Goal: Connect with others: Connect with others

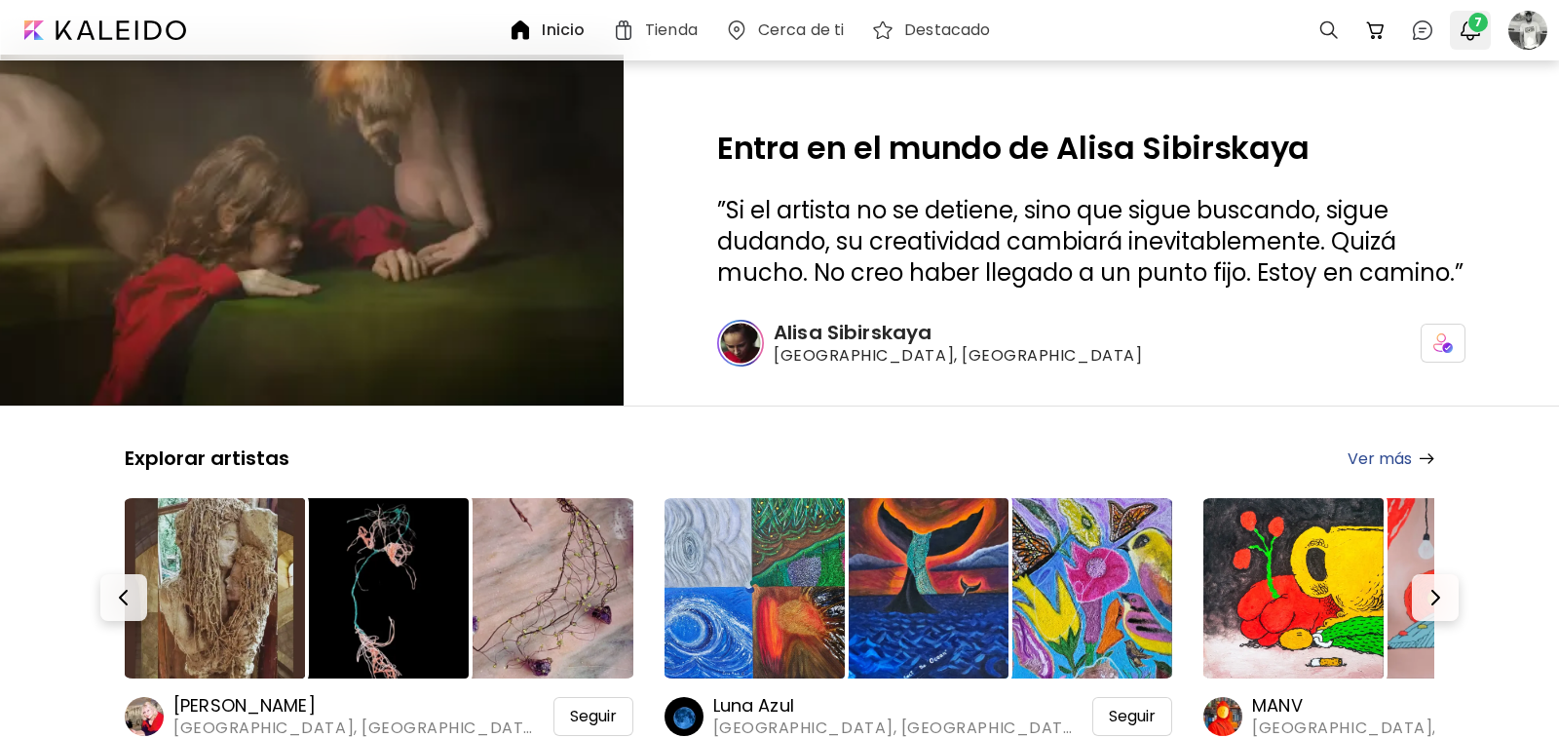
click at [1471, 32] on img "button" at bounding box center [1470, 30] width 23 height 23
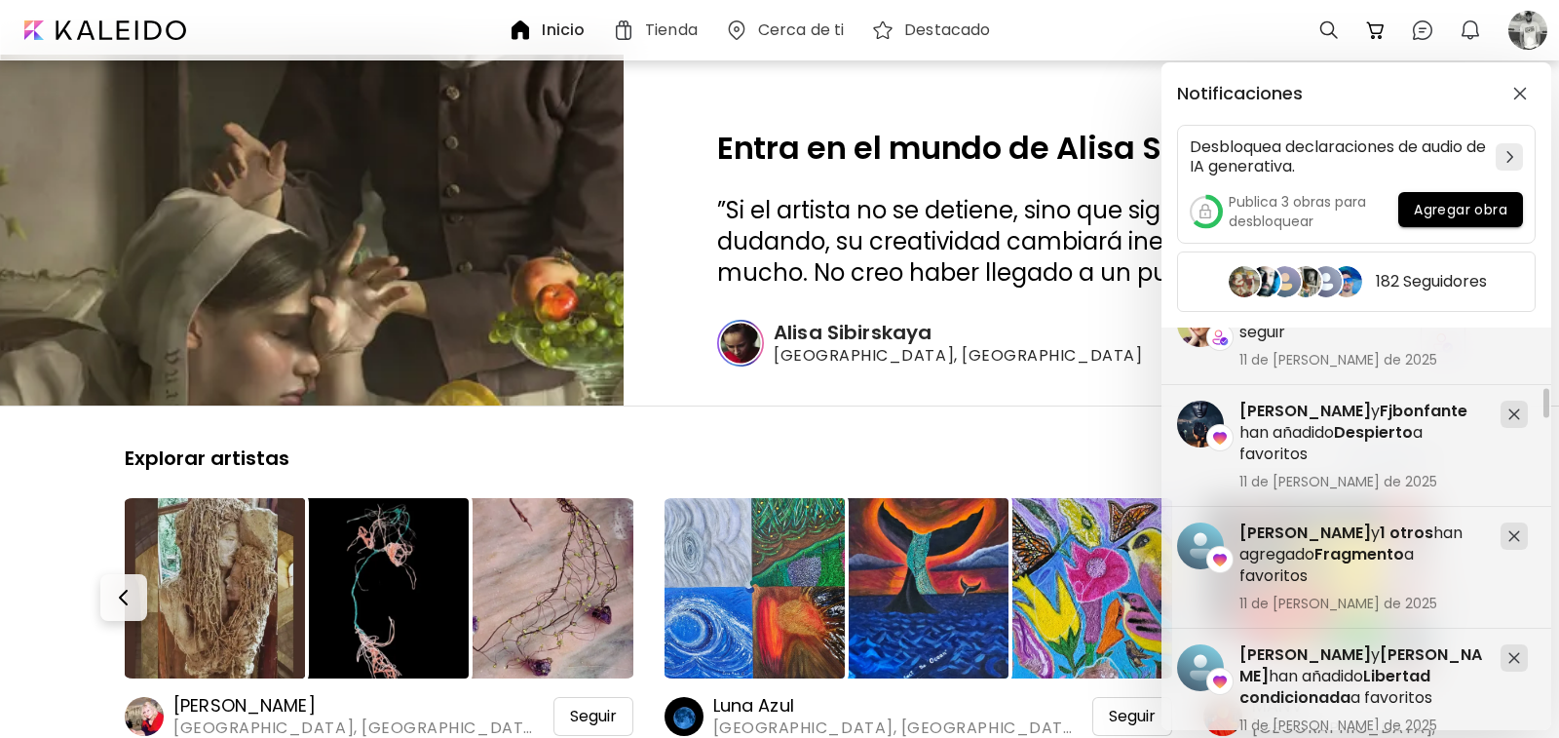
scroll to position [1267, 0]
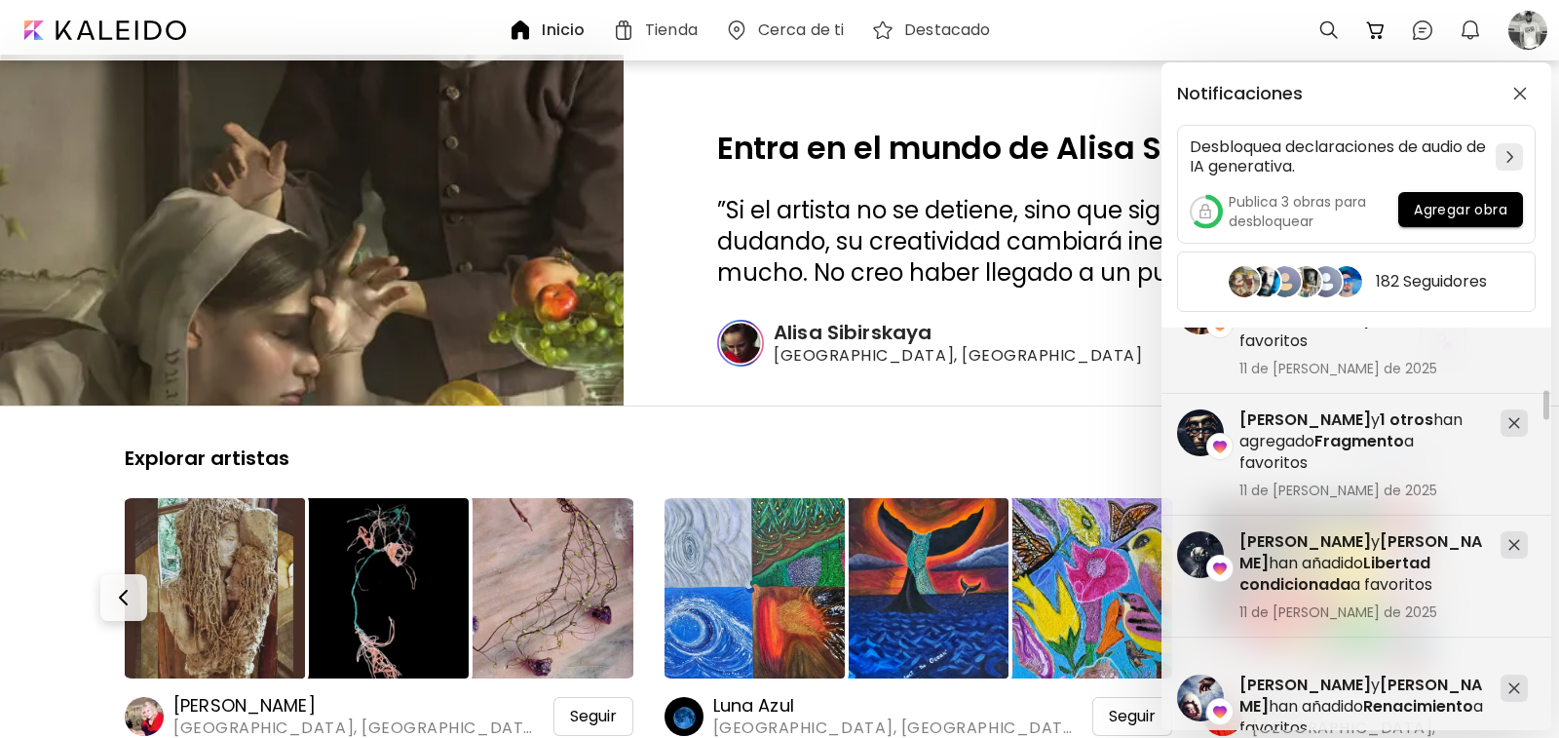
click at [560, 31] on div "Notificaciones Desbloquea declaraciones de audio de IA generativa. Publica 3 ob…" at bounding box center [779, 369] width 1559 height 738
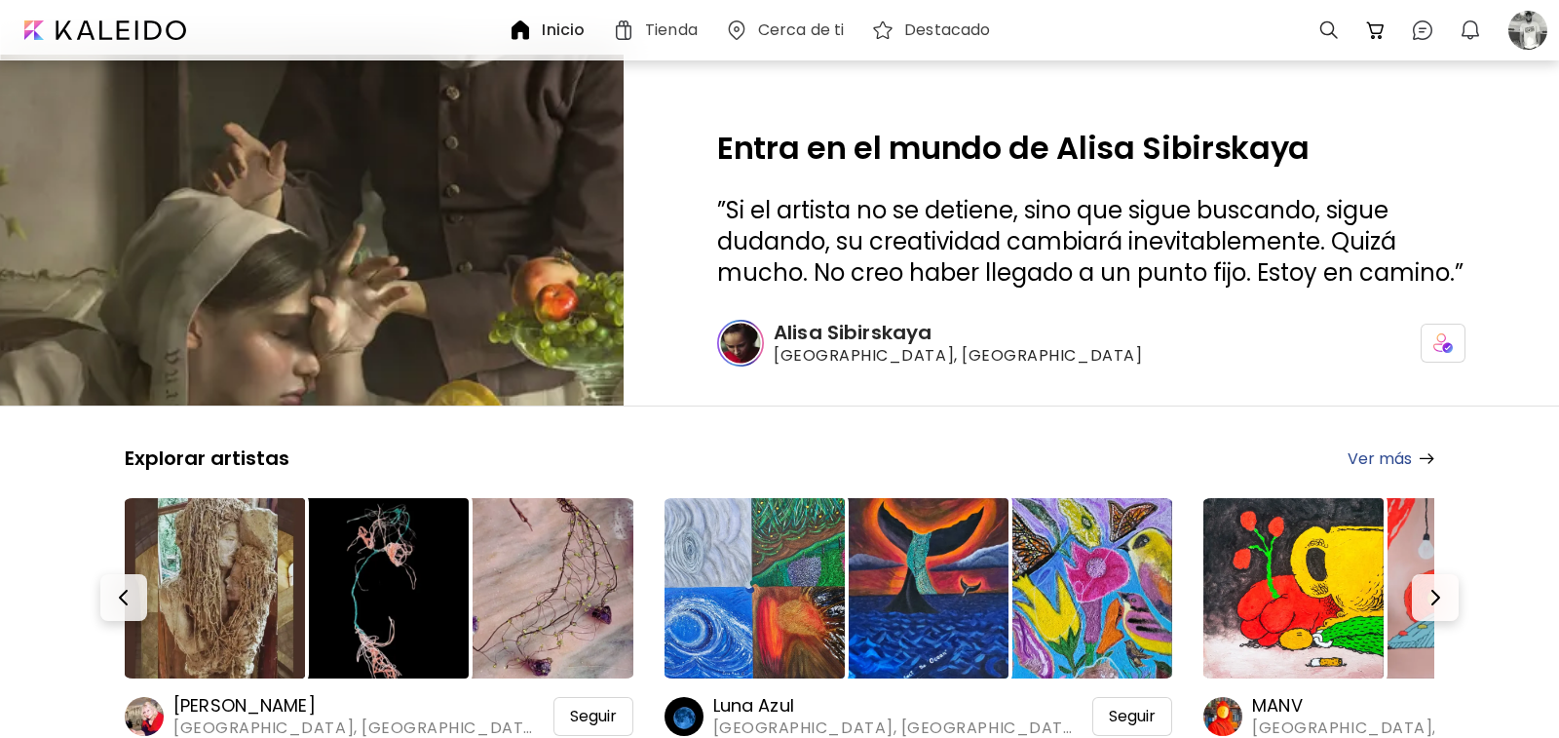
click at [560, 31] on h6 "Inicio" at bounding box center [563, 30] width 43 height 16
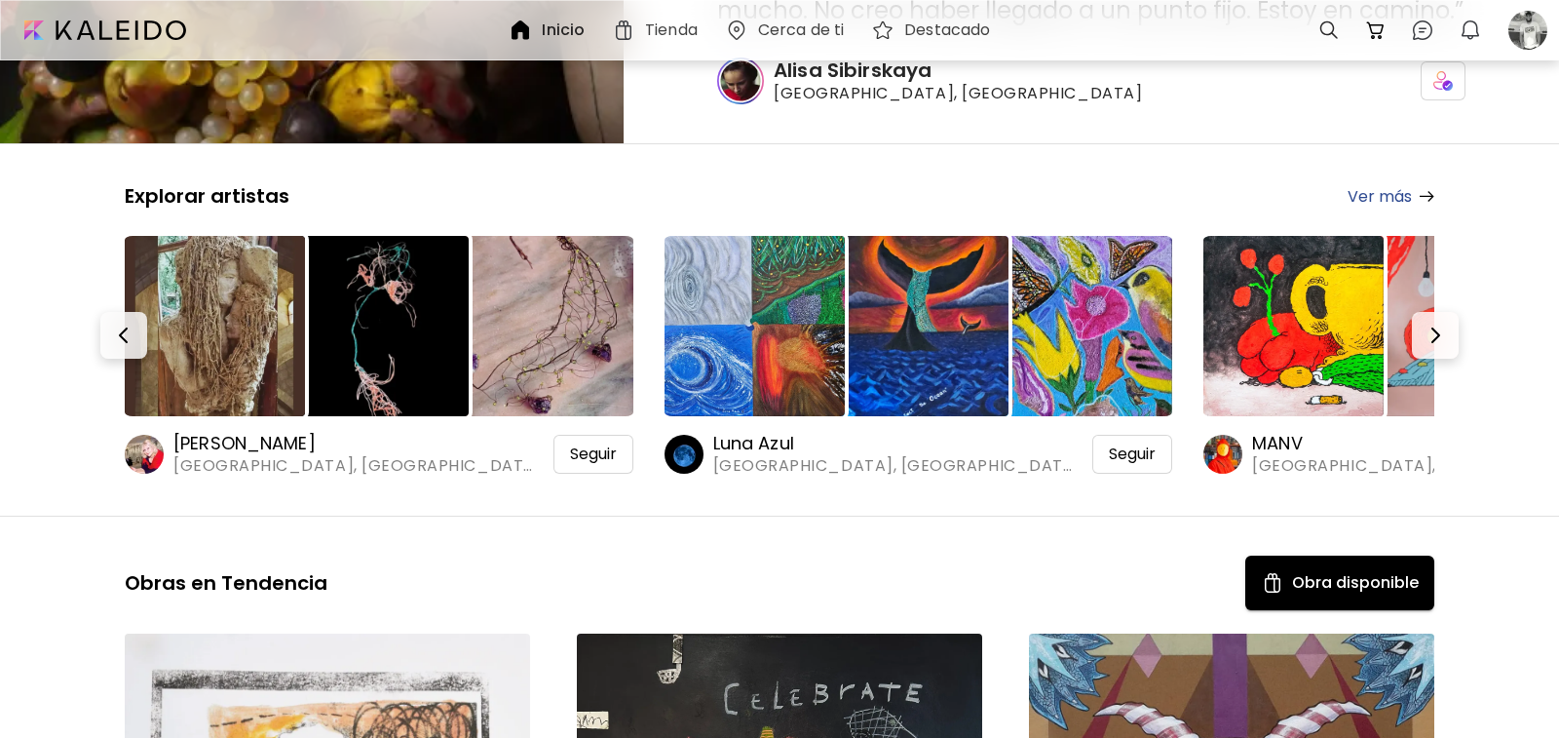
scroll to position [292, 0]
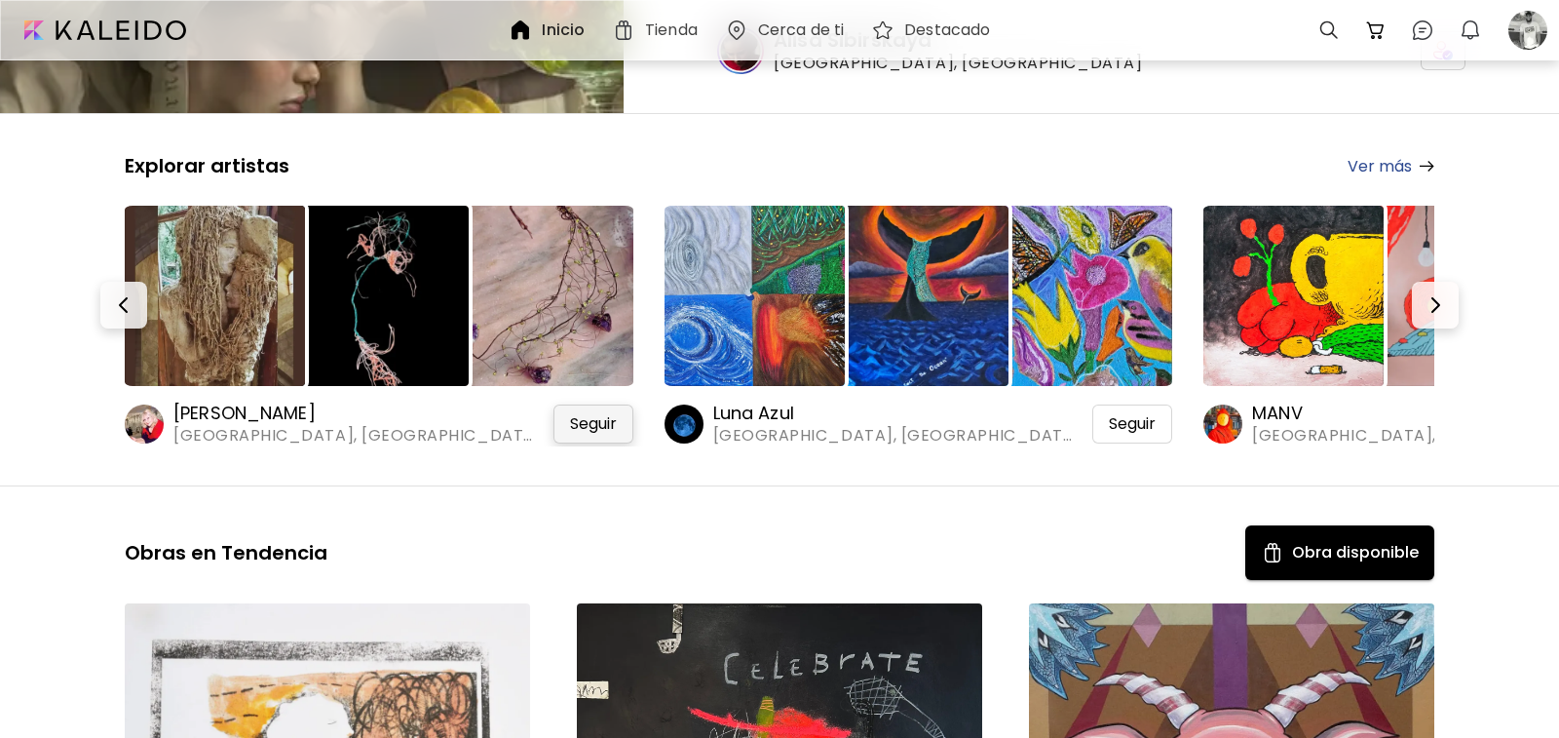
click at [586, 423] on span "Seguir" at bounding box center [593, 423] width 47 height 19
click at [1377, 164] on link "Ver más" at bounding box center [1391, 166] width 87 height 24
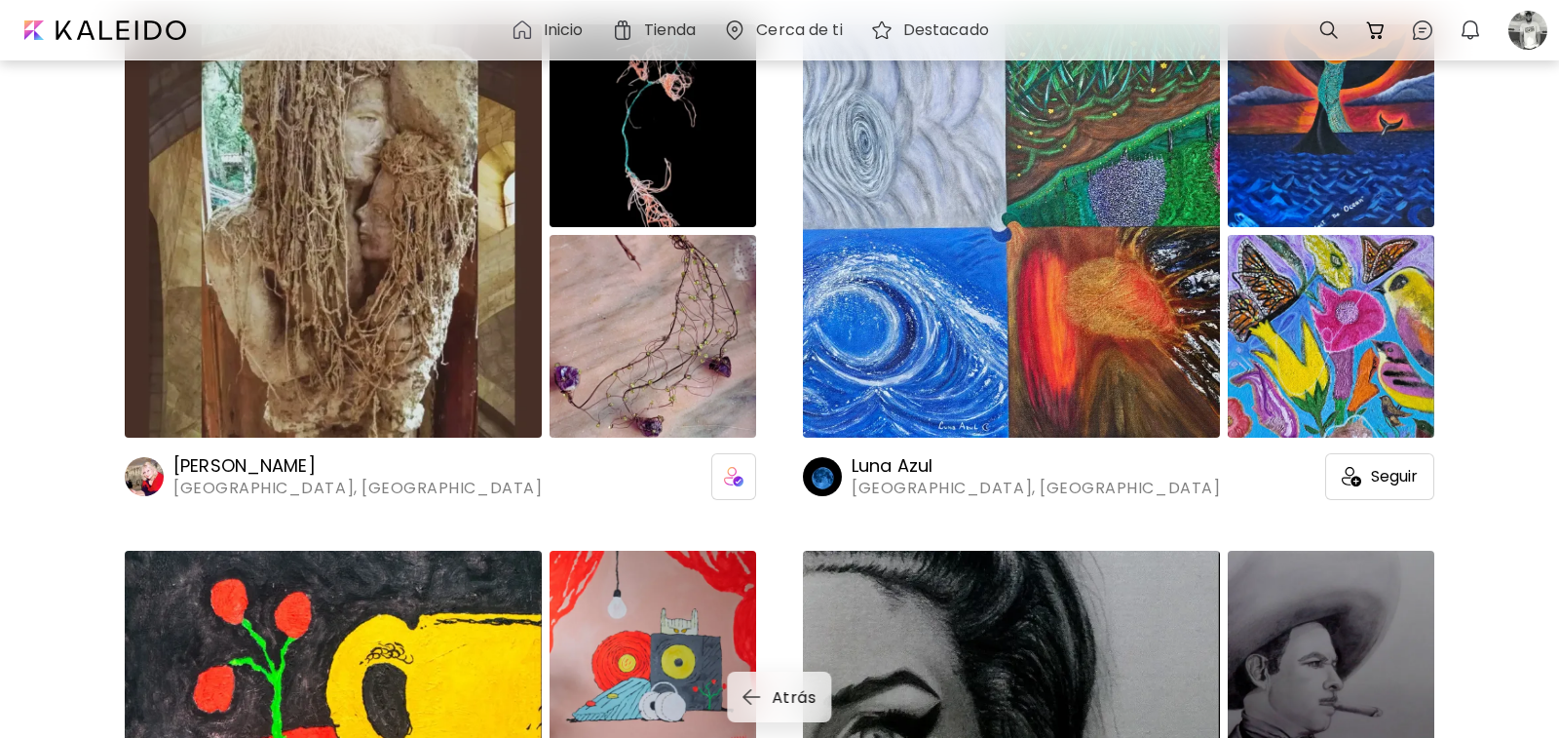
scroll to position [292, 0]
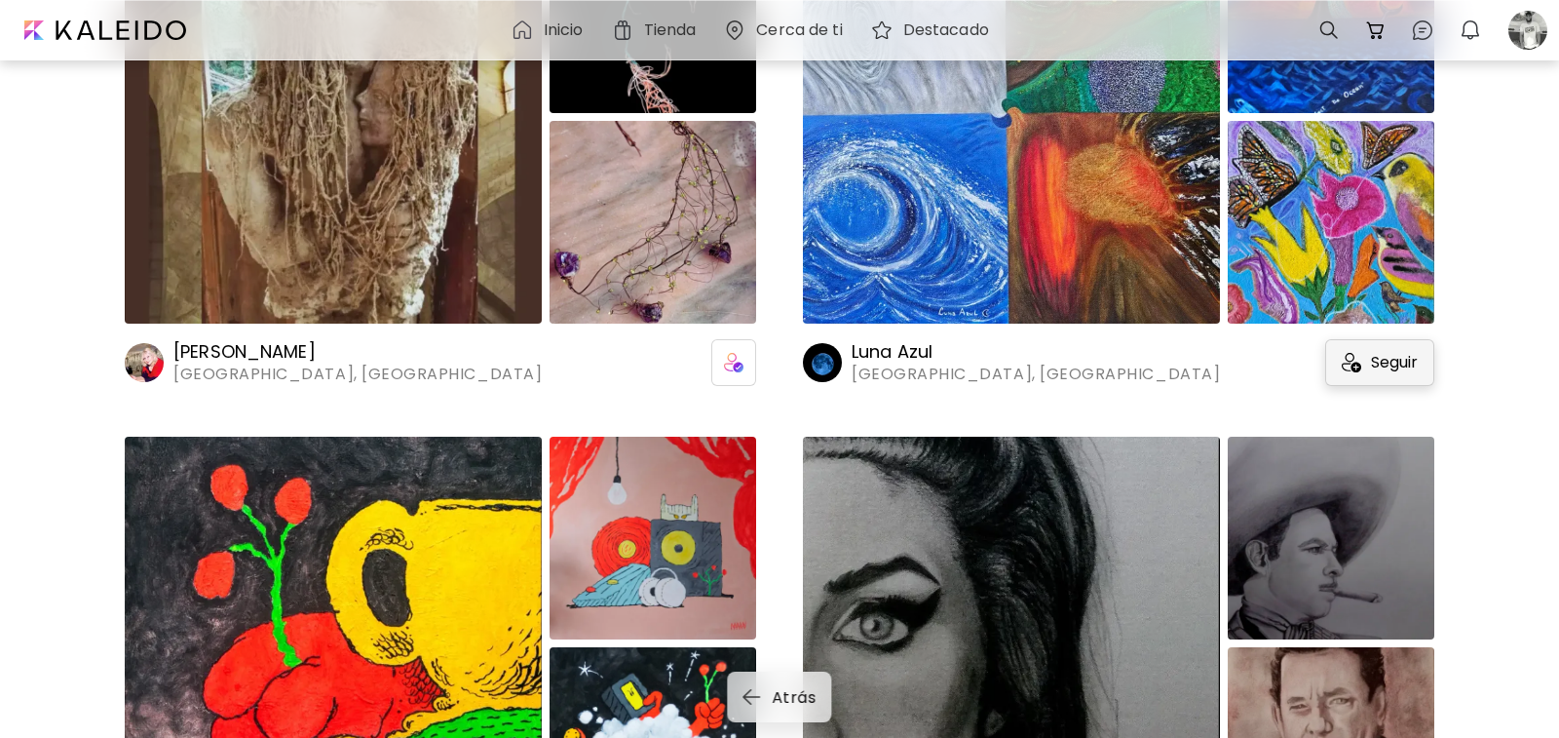
click at [1392, 365] on span "Seguir" at bounding box center [1394, 362] width 47 height 19
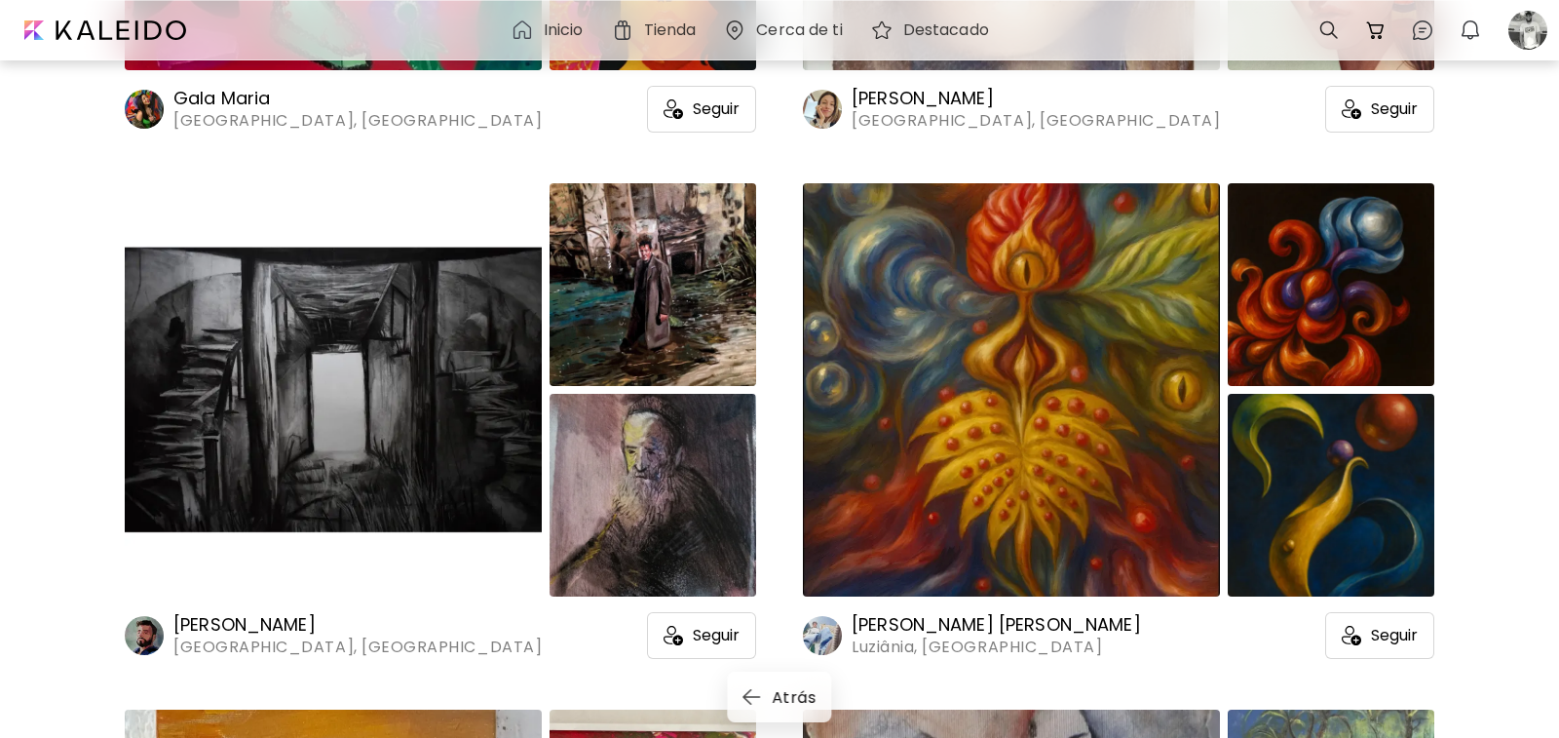
scroll to position [3801, 0]
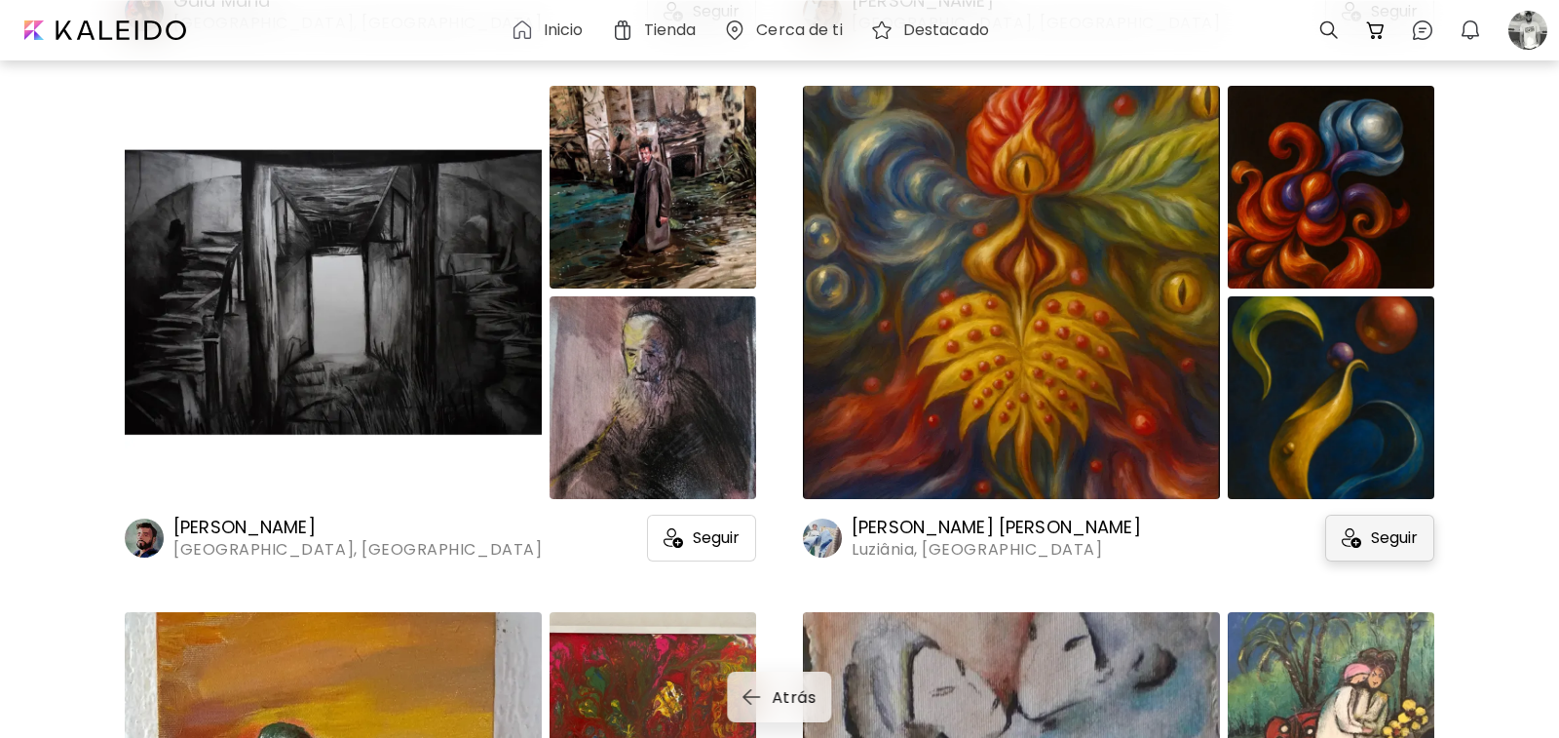
click at [1405, 541] on span "Seguir" at bounding box center [1394, 537] width 47 height 19
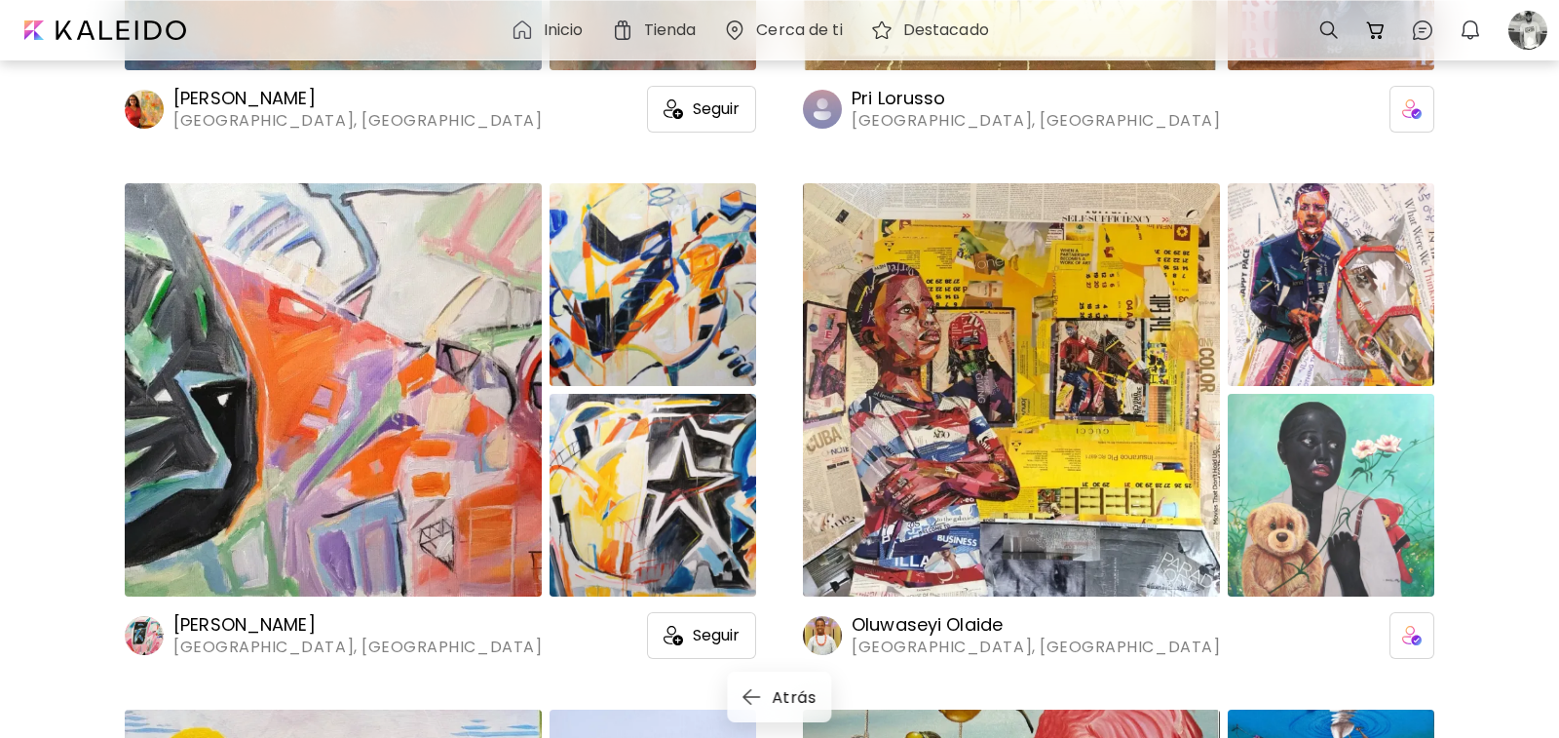
scroll to position [46387, 0]
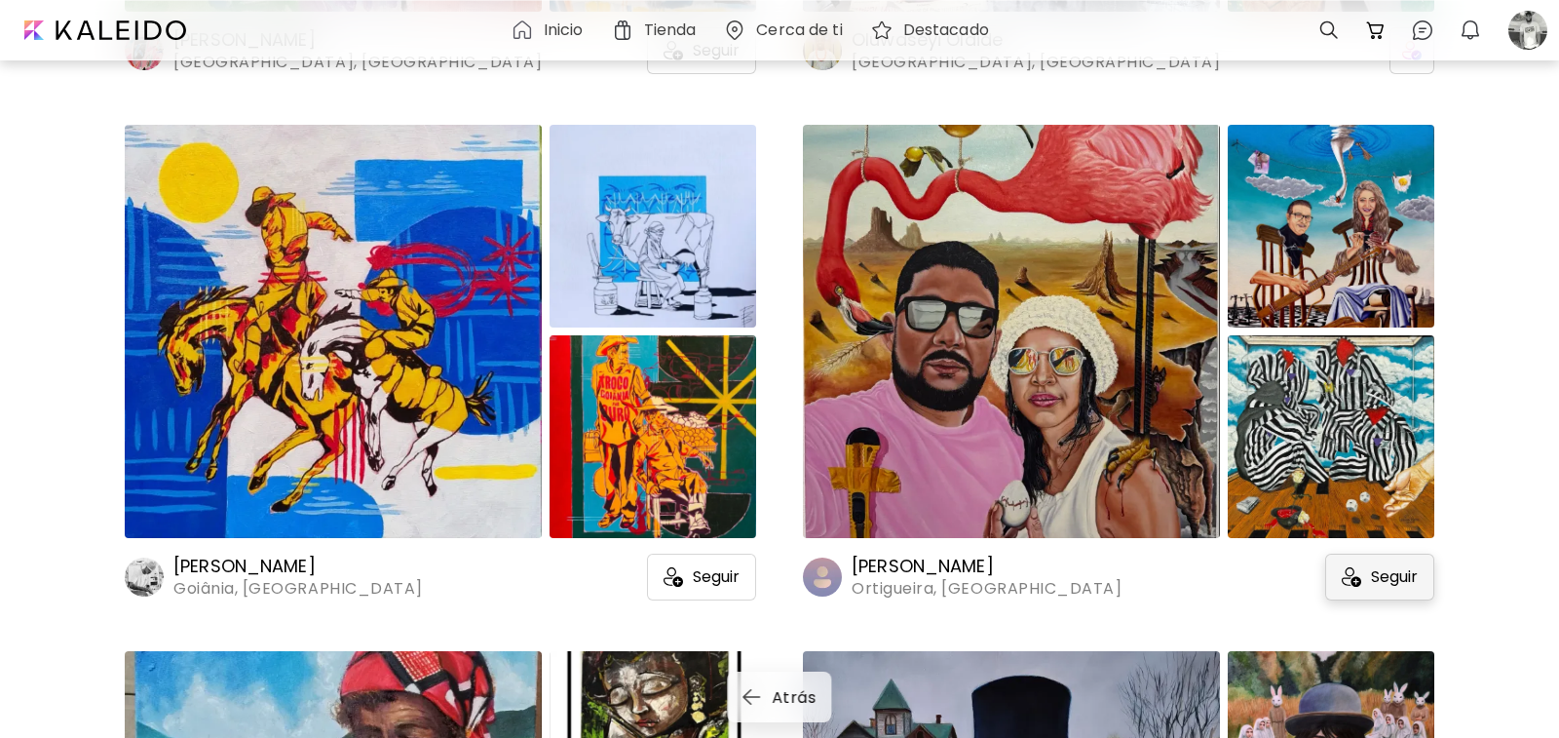
click at [1386, 580] on span "Seguir" at bounding box center [1394, 576] width 47 height 19
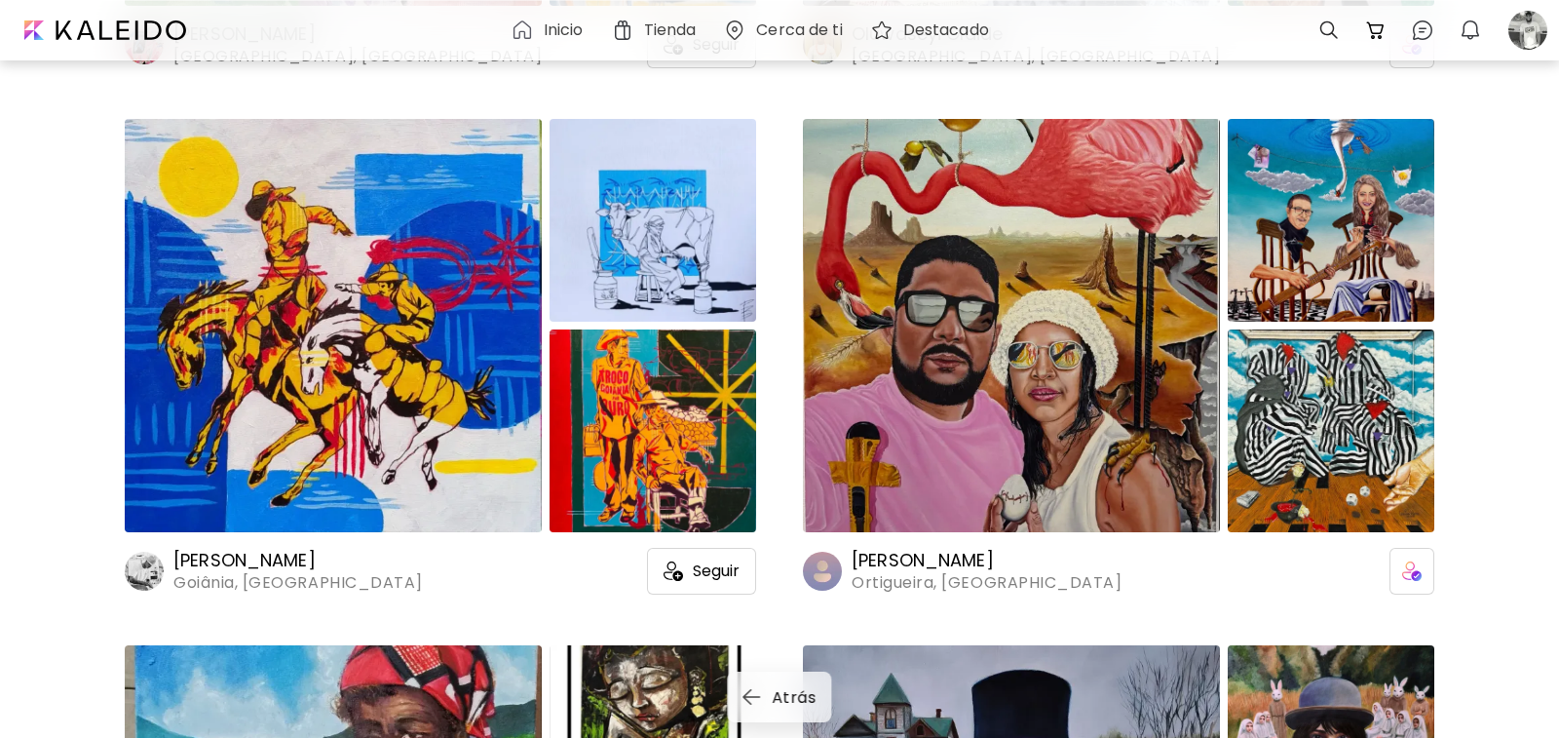
scroll to position [46972, 0]
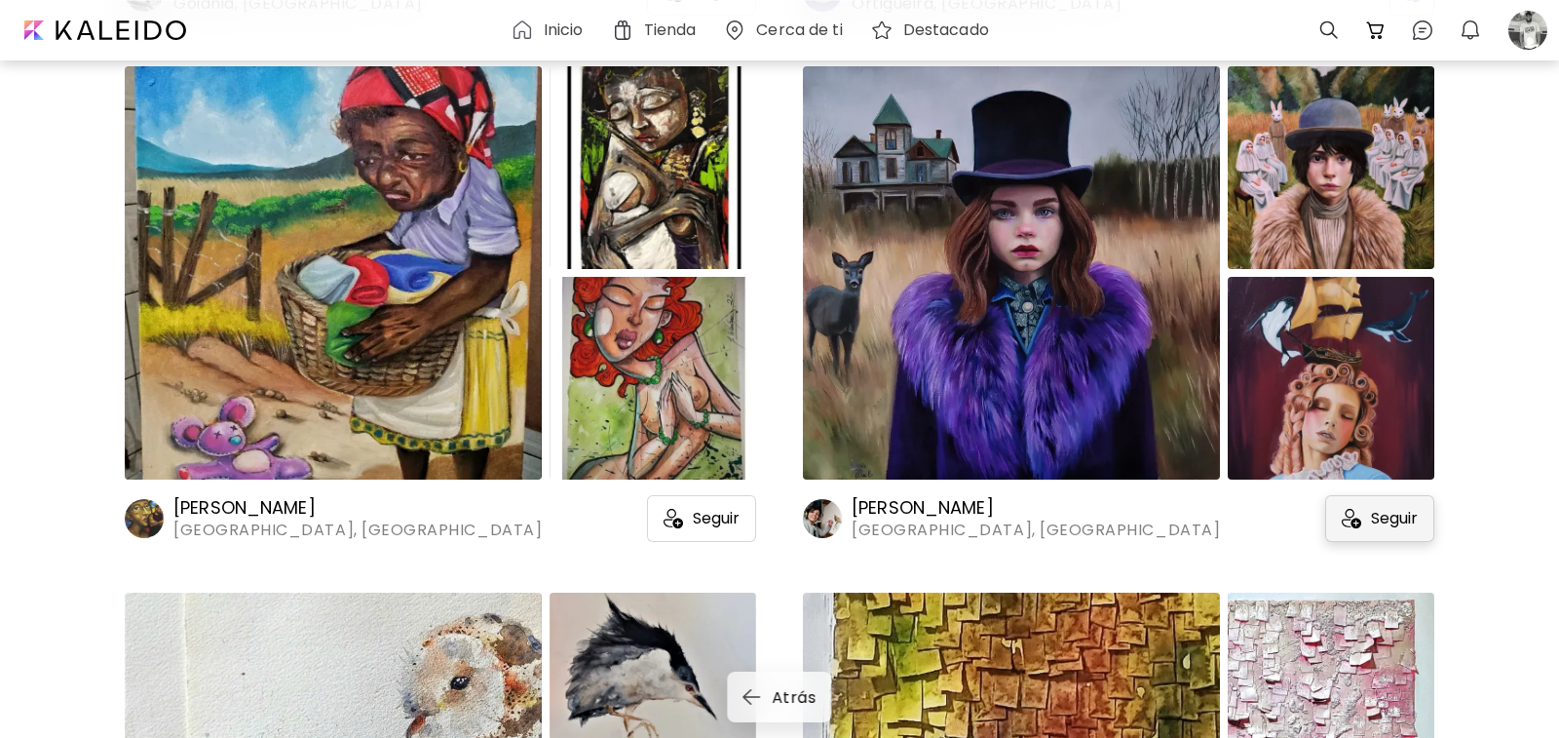
click at [1400, 526] on span "Seguir" at bounding box center [1394, 518] width 47 height 19
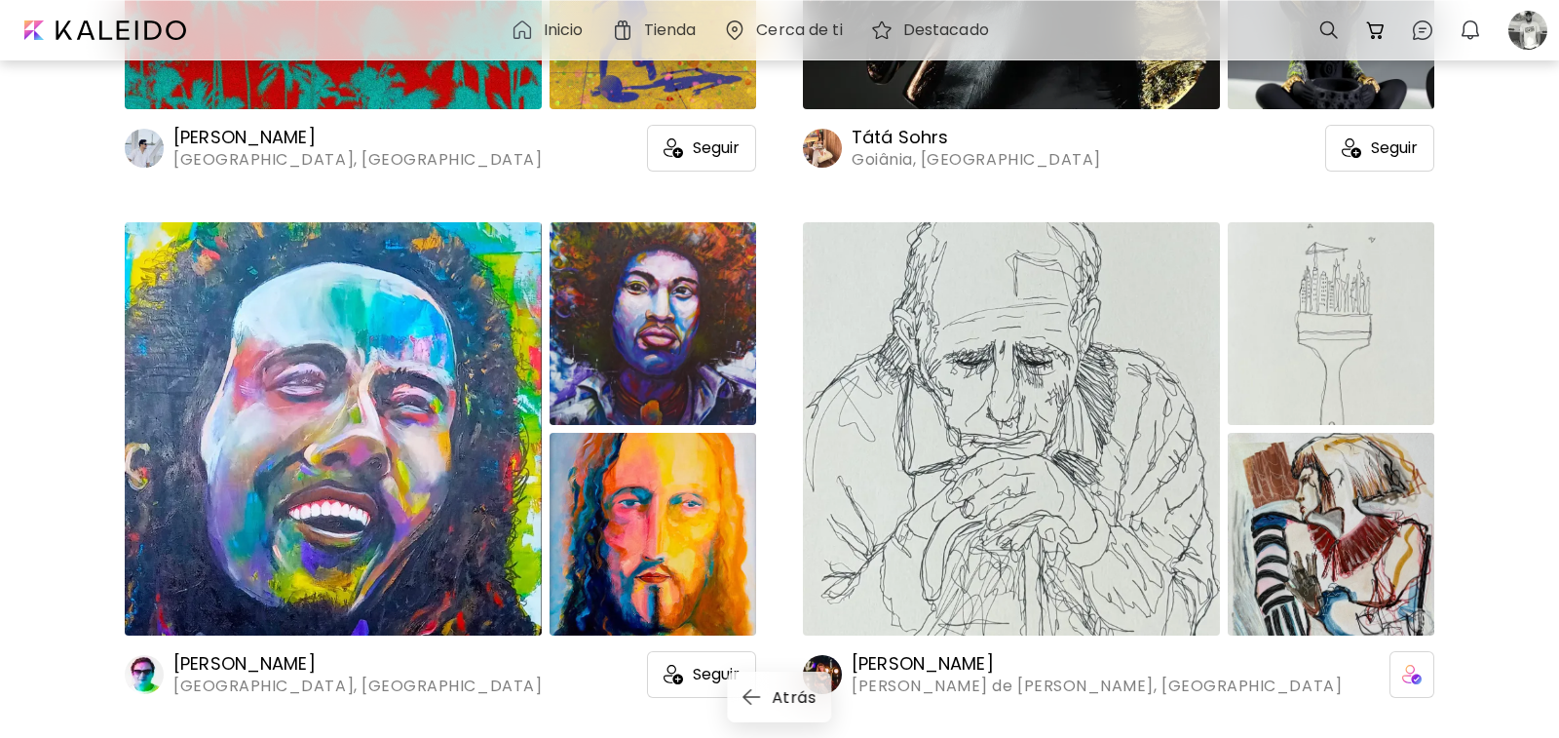
scroll to position [49408, 0]
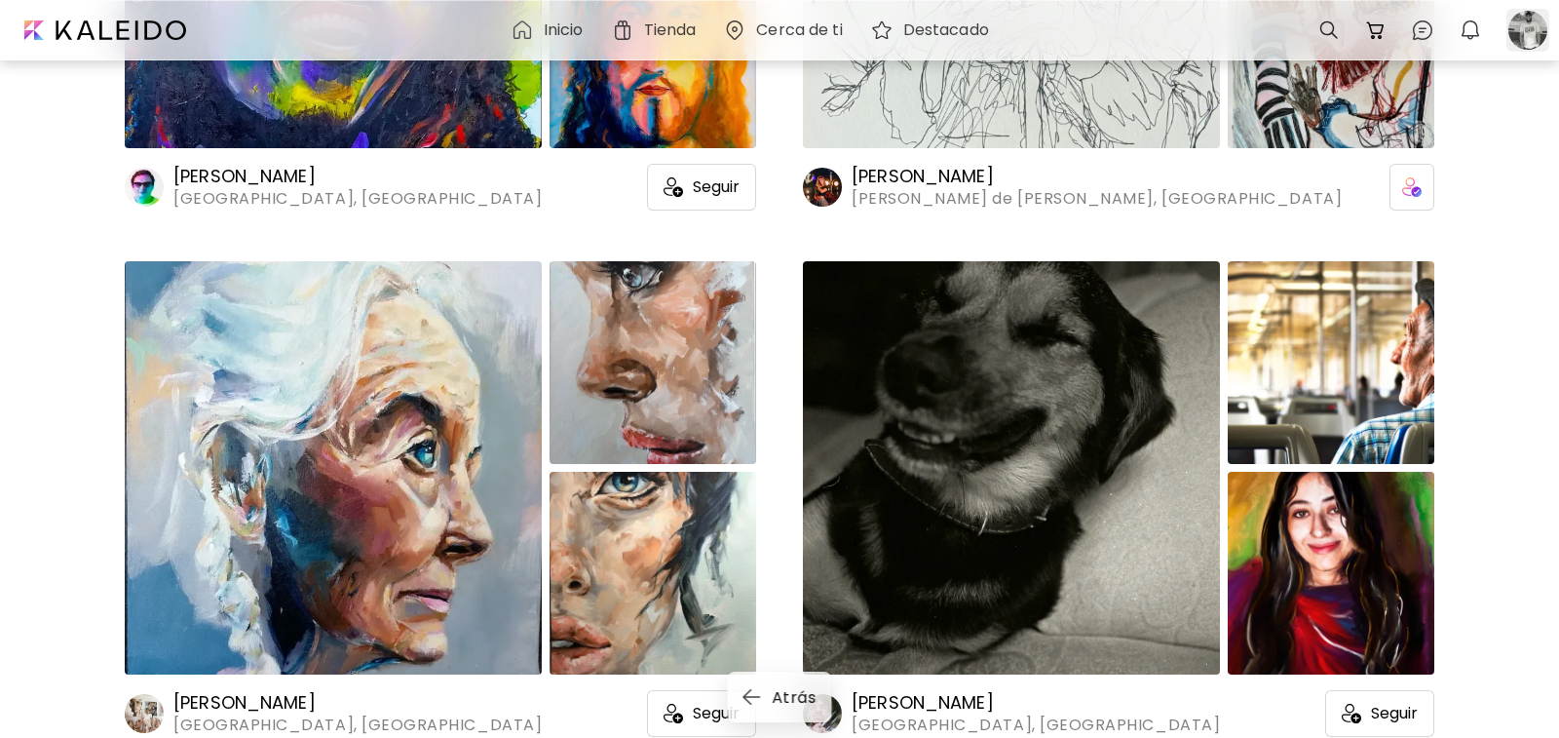
click at [1527, 32] on div at bounding box center [1528, 30] width 43 height 43
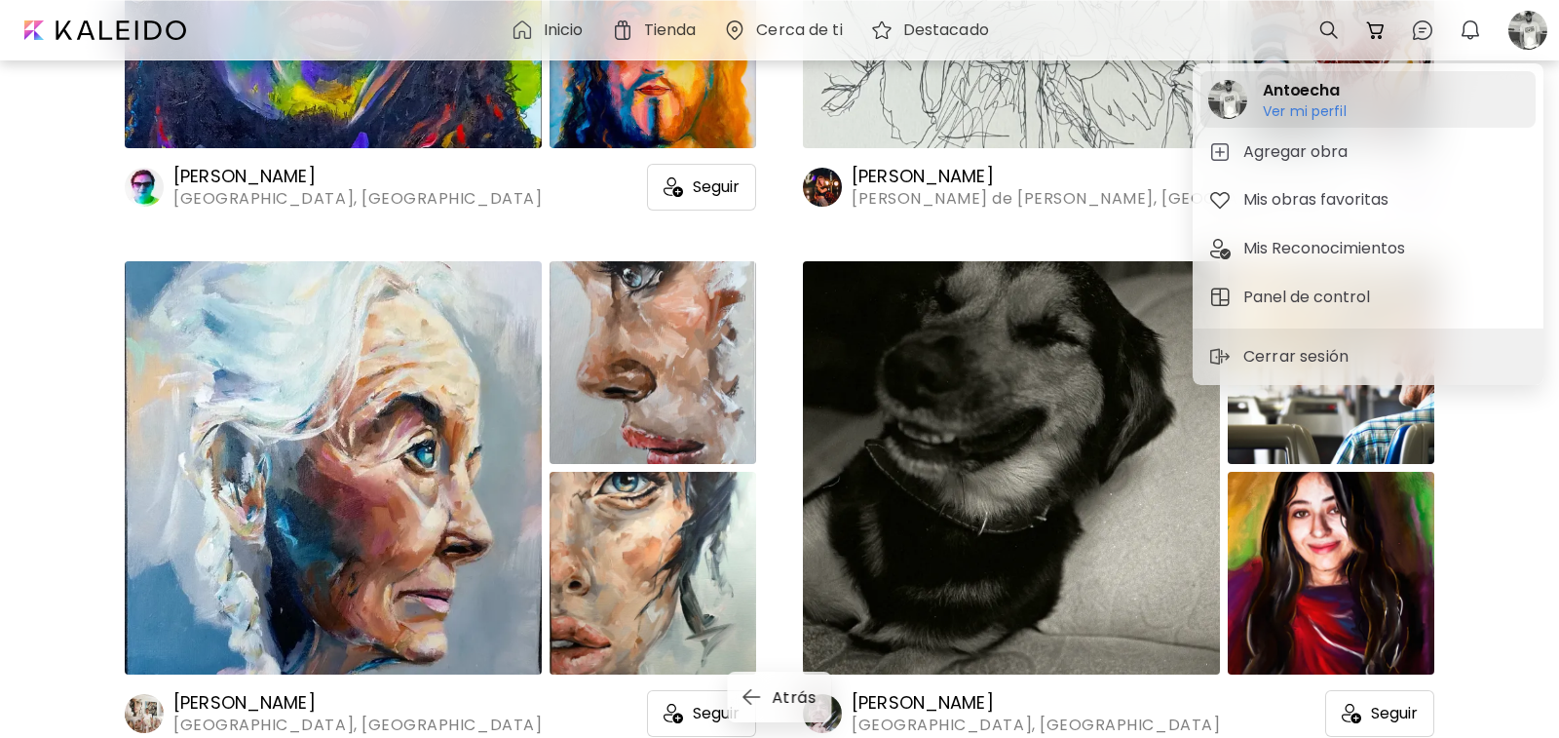
click at [1286, 109] on h6 "Ver mi perfil" at bounding box center [1305, 111] width 84 height 18
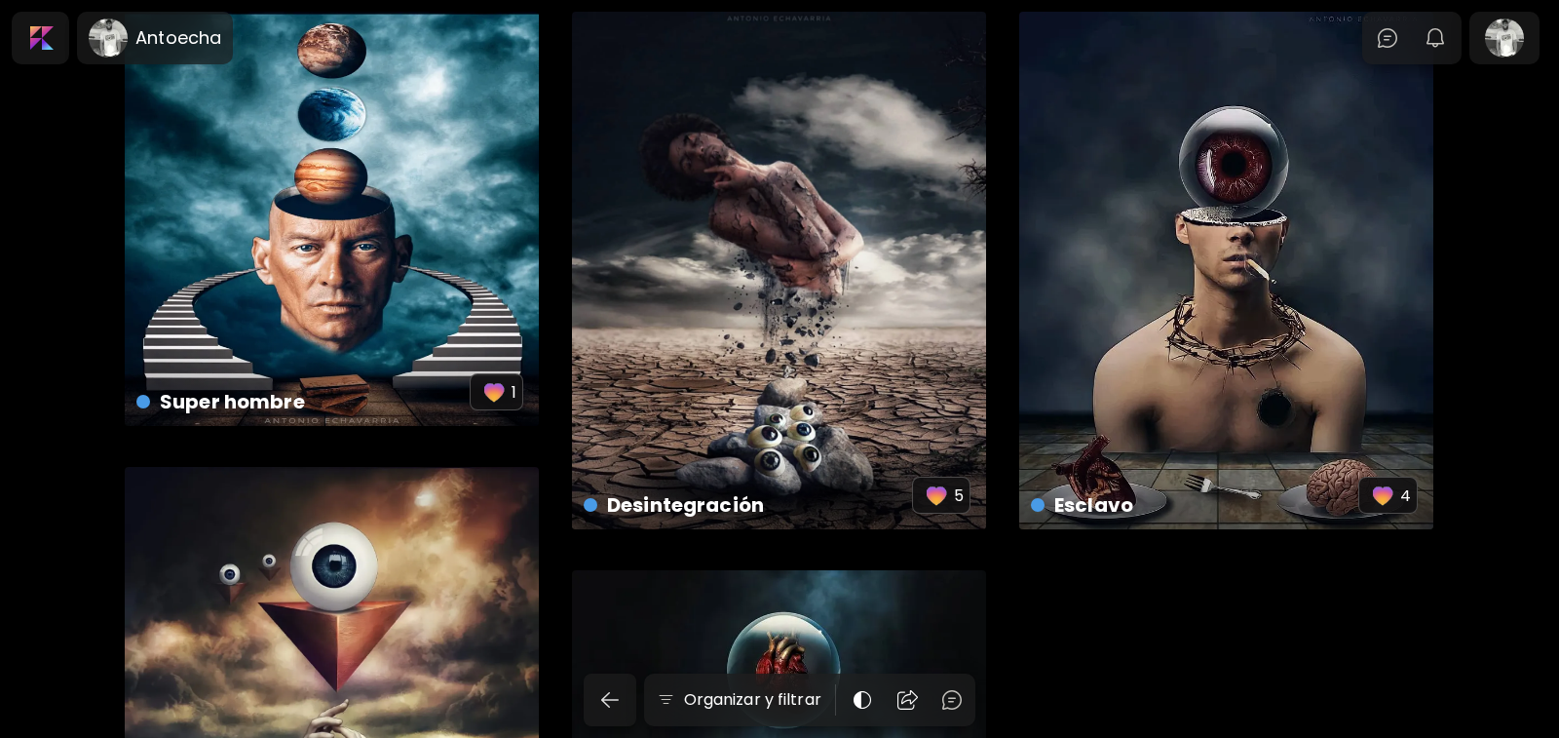
scroll to position [2241, 0]
